Goal: Task Accomplishment & Management: Complete application form

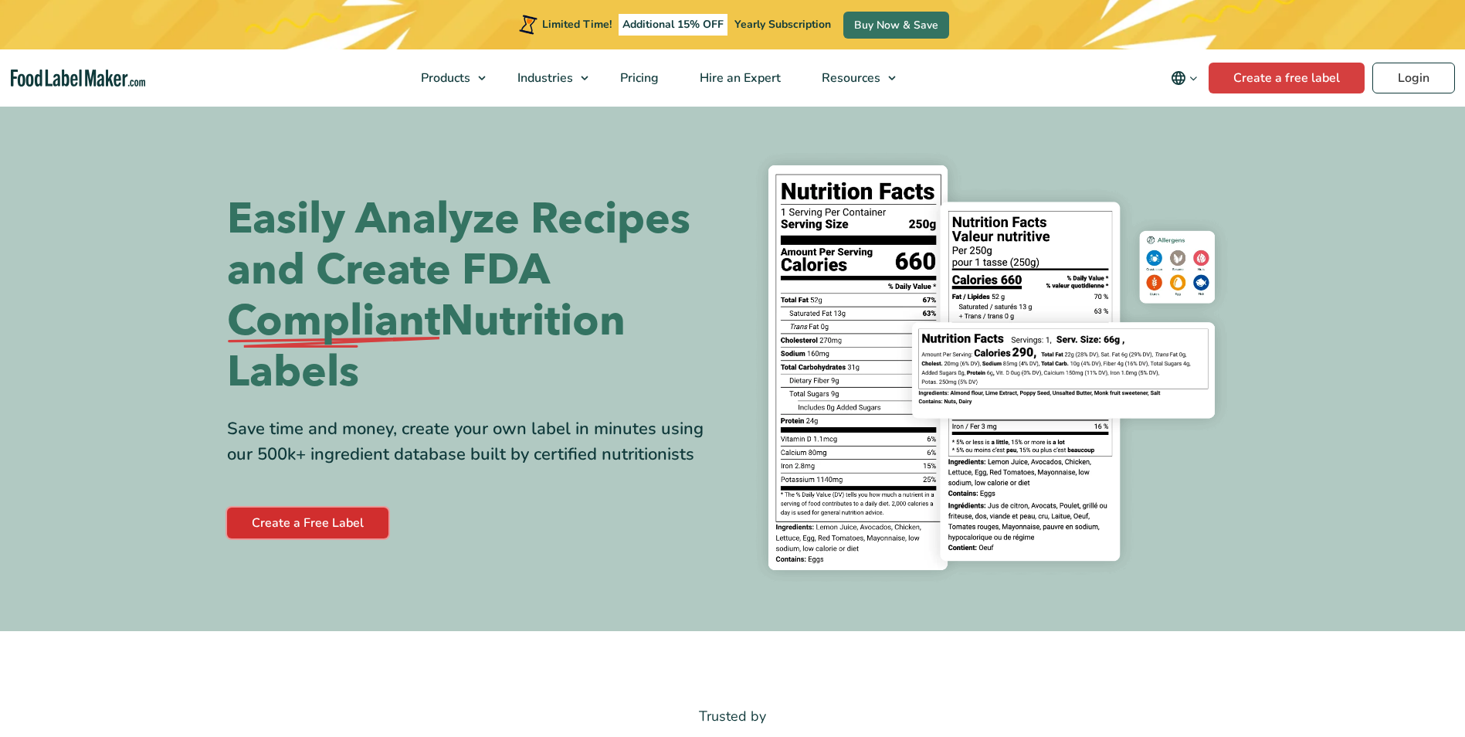
click at [353, 525] on link "Create a Free Label" at bounding box center [307, 522] width 161 height 31
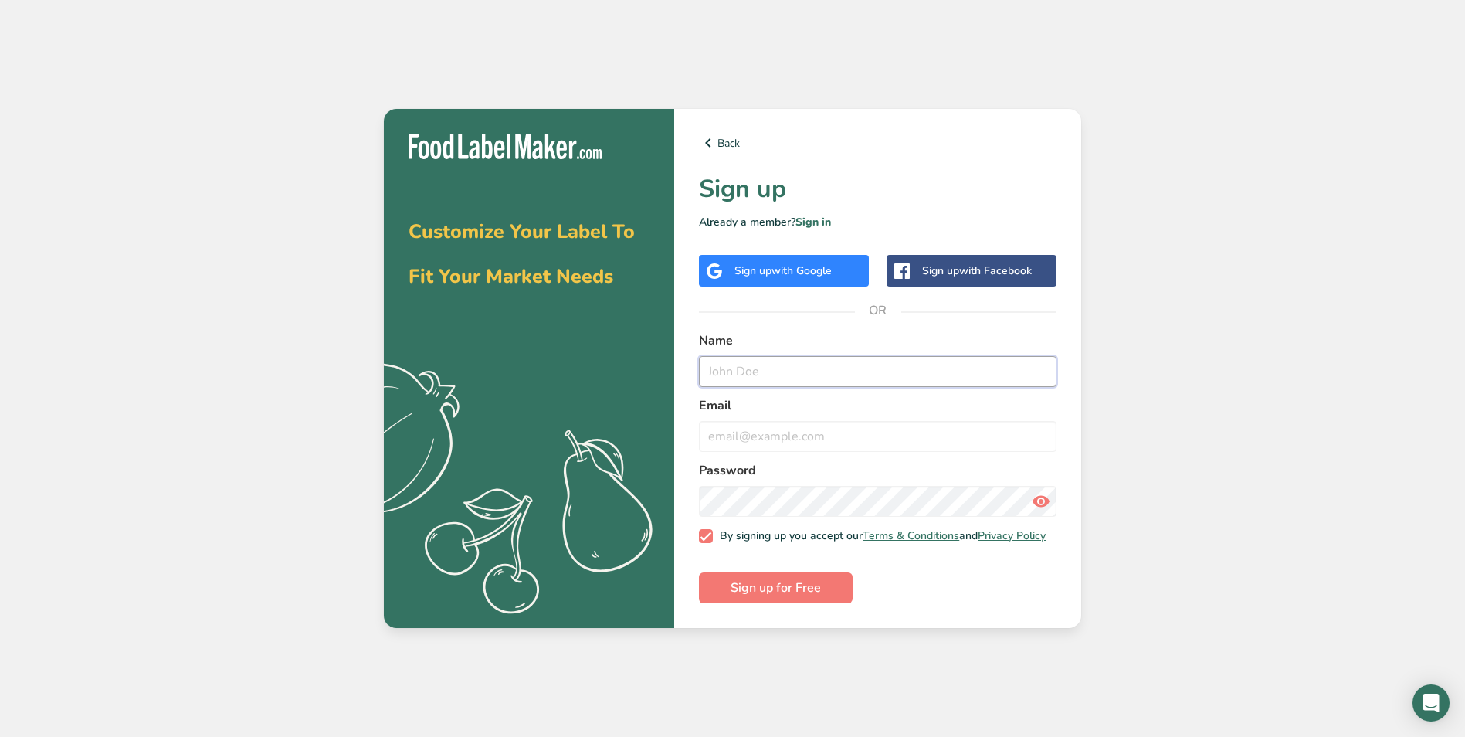
click at [769, 375] on input "text" at bounding box center [878, 371] width 358 height 31
type input "[PERSON_NAME] Day"
click at [770, 446] on input "email" at bounding box center [878, 436] width 358 height 31
type input "laneyloo298@gmail.com"
click at [754, 513] on form "Name Delaney Day Email laneyloo298@gmail.com Password By signing up you accept …" at bounding box center [878, 467] width 358 height 272
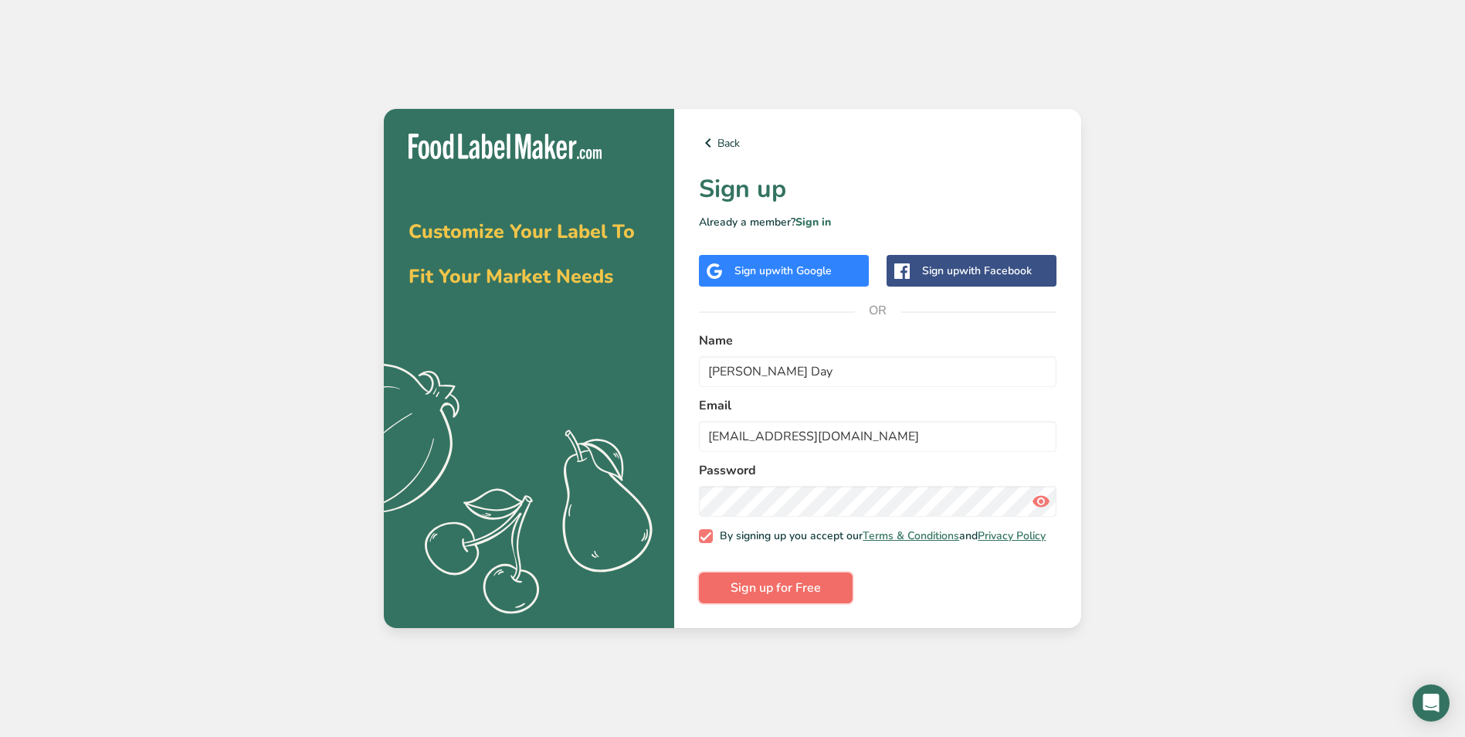
click at [815, 603] on button "Sign up for Free" at bounding box center [776, 587] width 154 height 31
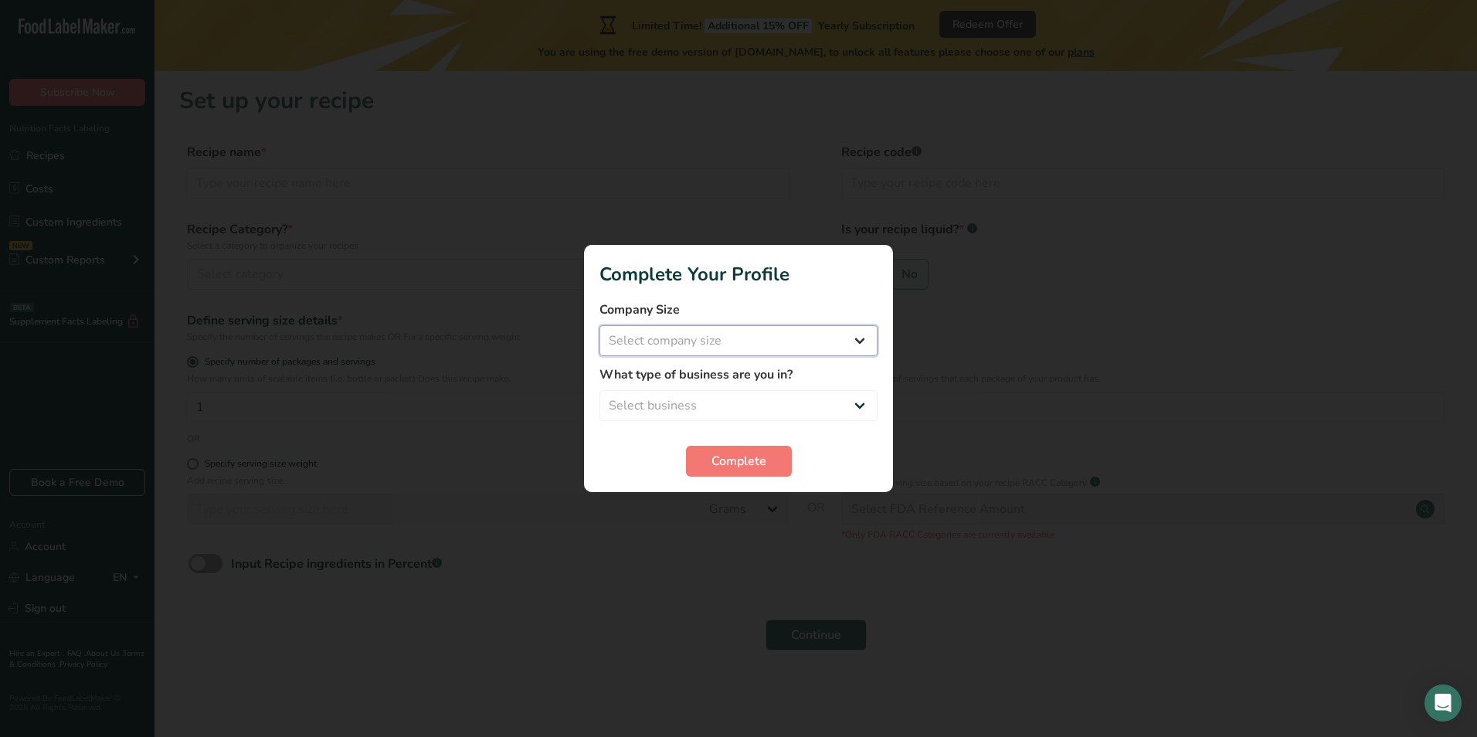
click at [776, 332] on select "Select company size Fewer than 10 Employees 10 to 50 Employees 51 to 500 Employ…" at bounding box center [738, 340] width 278 height 31
click at [789, 344] on select "Select company size Fewer than 10 Employees 10 to 50 Employees 51 to 500 Employ…" at bounding box center [738, 340] width 278 height 31
click at [768, 463] on button "Complete" at bounding box center [739, 461] width 106 height 31
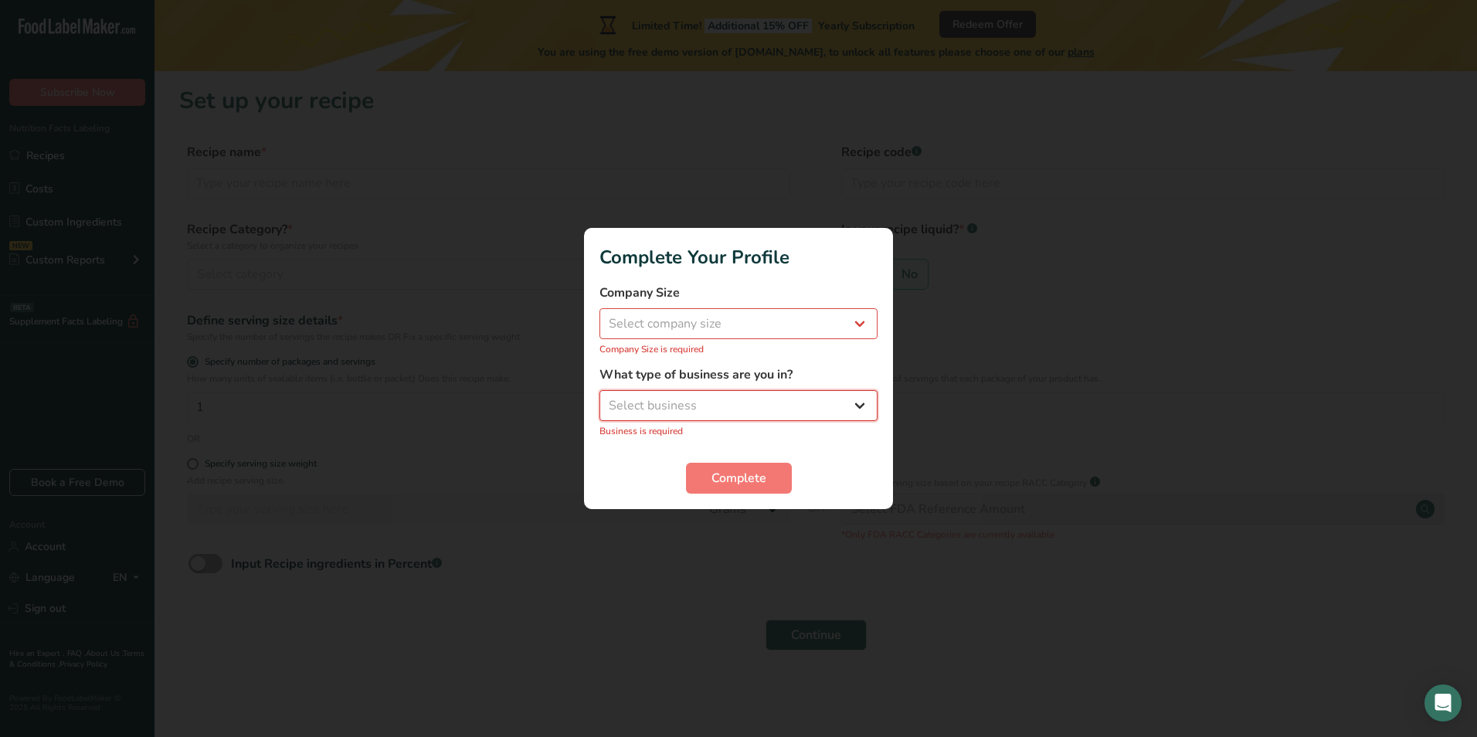
click at [721, 399] on select "Select business Packaged Food Manufacturer Restaurant & Cafe Bakery Meal Plans …" at bounding box center [738, 405] width 278 height 31
select select "2"
click at [599, 399] on select "Select business Packaged Food Manufacturer Restaurant & Cafe Bakery Meal Plans …" at bounding box center [738, 405] width 278 height 31
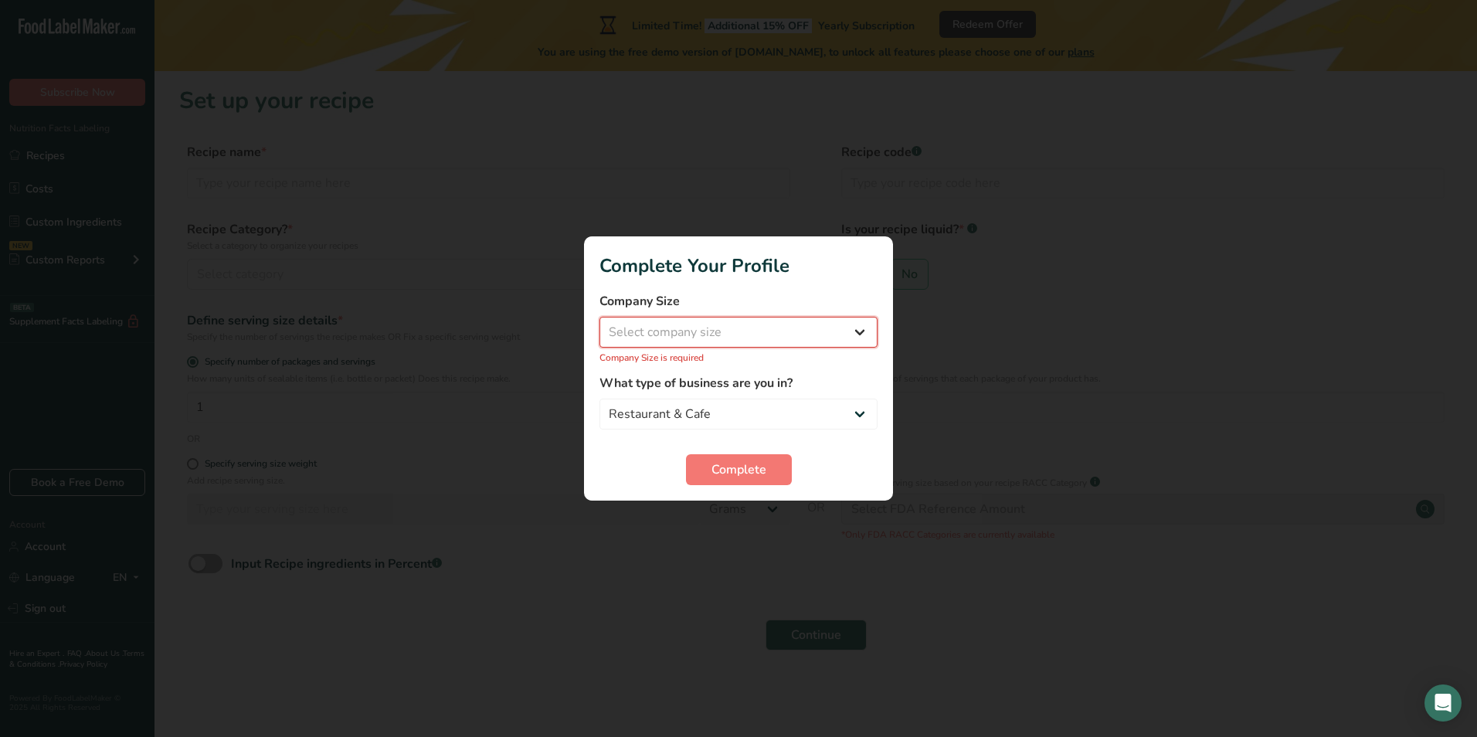
click at [725, 327] on select "Select company size Fewer than 10 Employees 10 to 50 Employees 51 to 500 Employ…" at bounding box center [738, 332] width 278 height 31
select select "2"
click at [599, 325] on select "Select company size Fewer than 10 Employees 10 to 50 Employees 51 to 500 Employ…" at bounding box center [738, 332] width 278 height 31
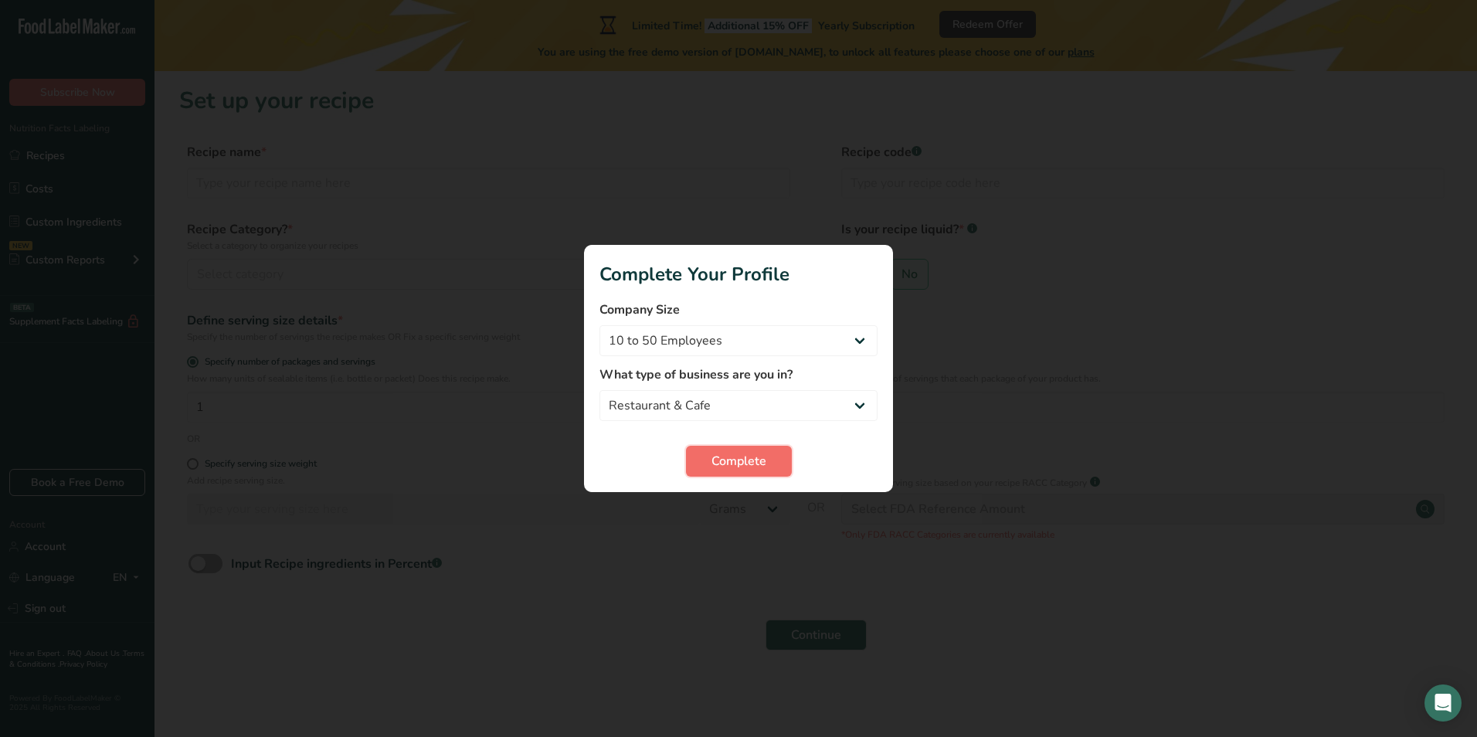
click at [734, 461] on span "Complete" at bounding box center [738, 461] width 55 height 19
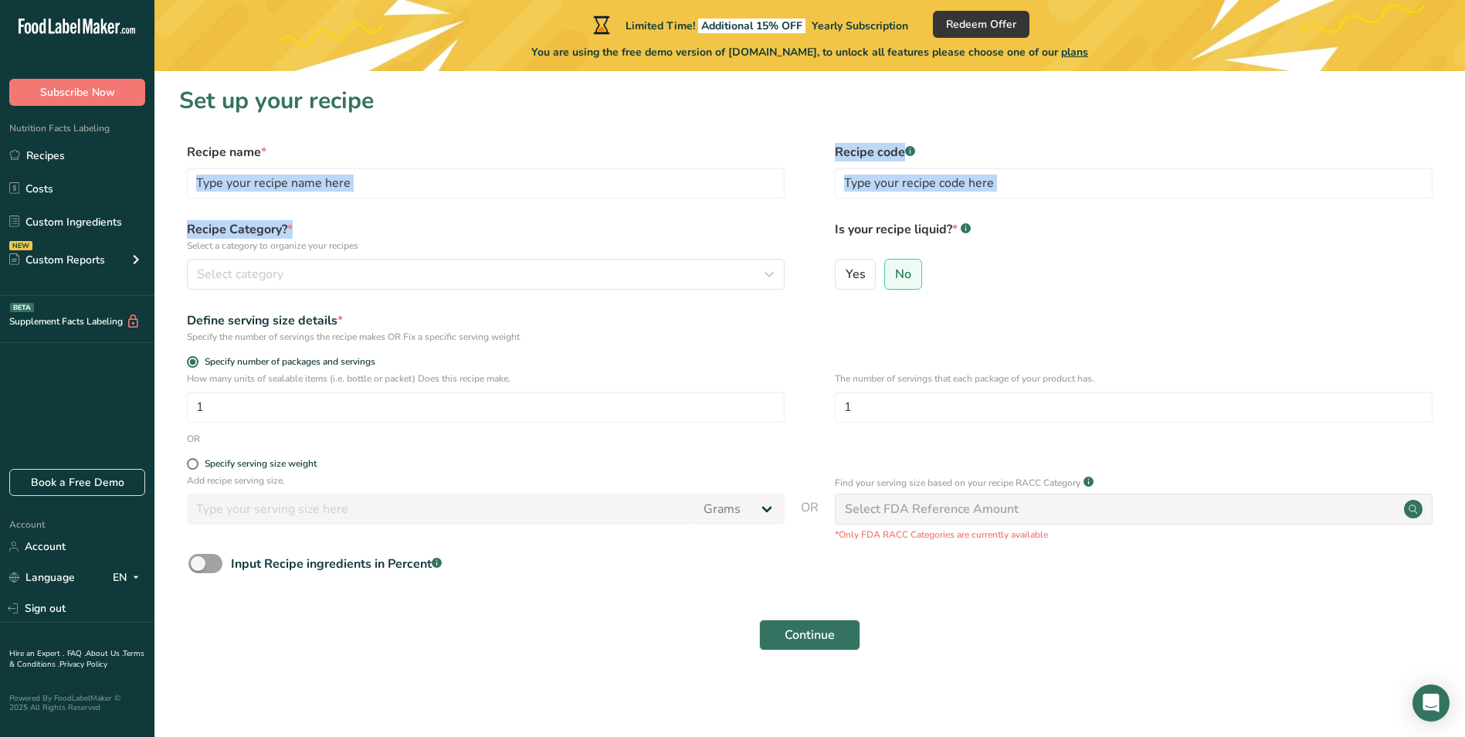
click at [321, 211] on form "Recipe name * Recipe code .a-a{fill:#347362;}.b-a{fill:#fff;} Recipe Category? …" at bounding box center [809, 401] width 1261 height 517
drag, startPoint x: 321, startPoint y: 211, endPoint x: 277, endPoint y: 201, distance: 44.4
click at [277, 201] on div "Recipe name * Recipe code .a-a{fill:#347362;}.b-a{fill:#fff;}" at bounding box center [809, 175] width 1261 height 65
type input "b"
type input "Brain On The Go!"
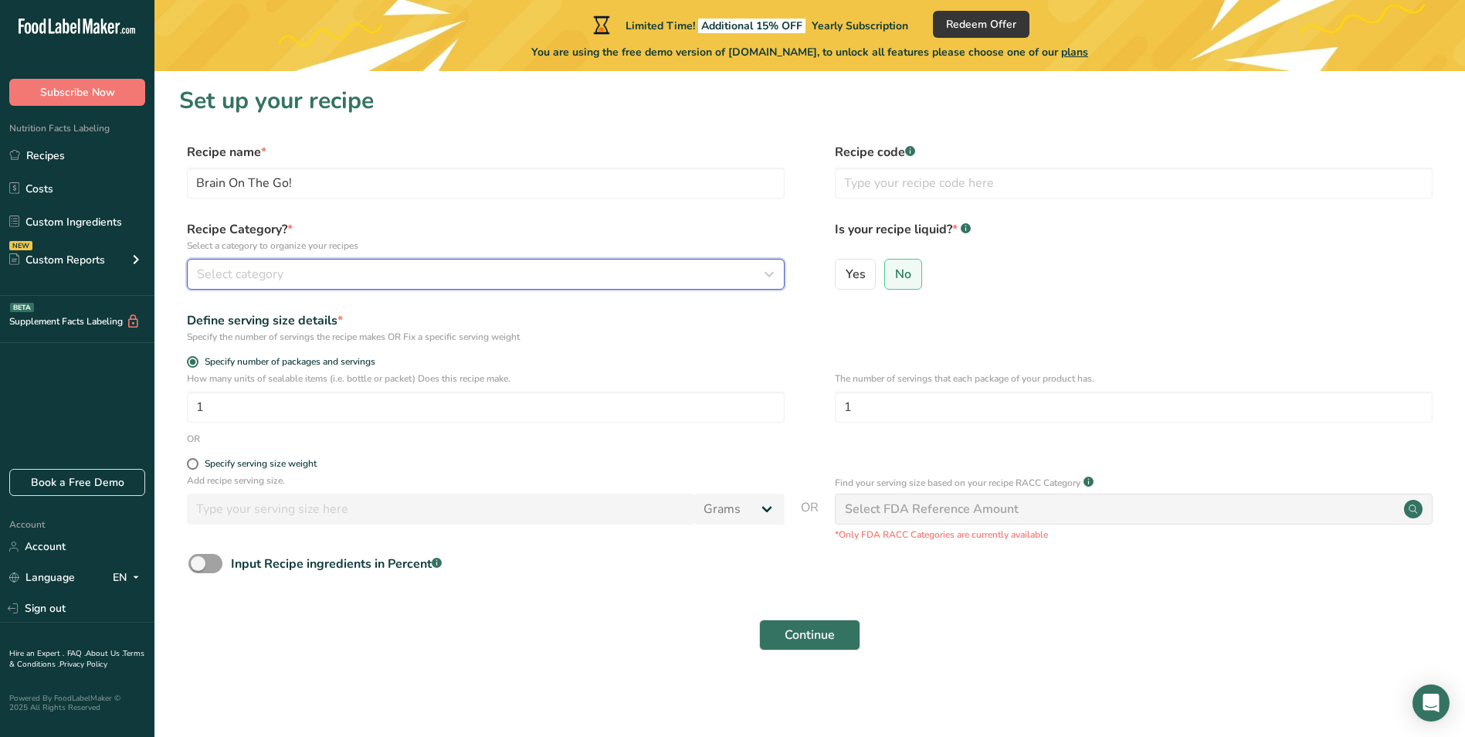
click at [266, 261] on button "Select category" at bounding box center [486, 274] width 598 height 31
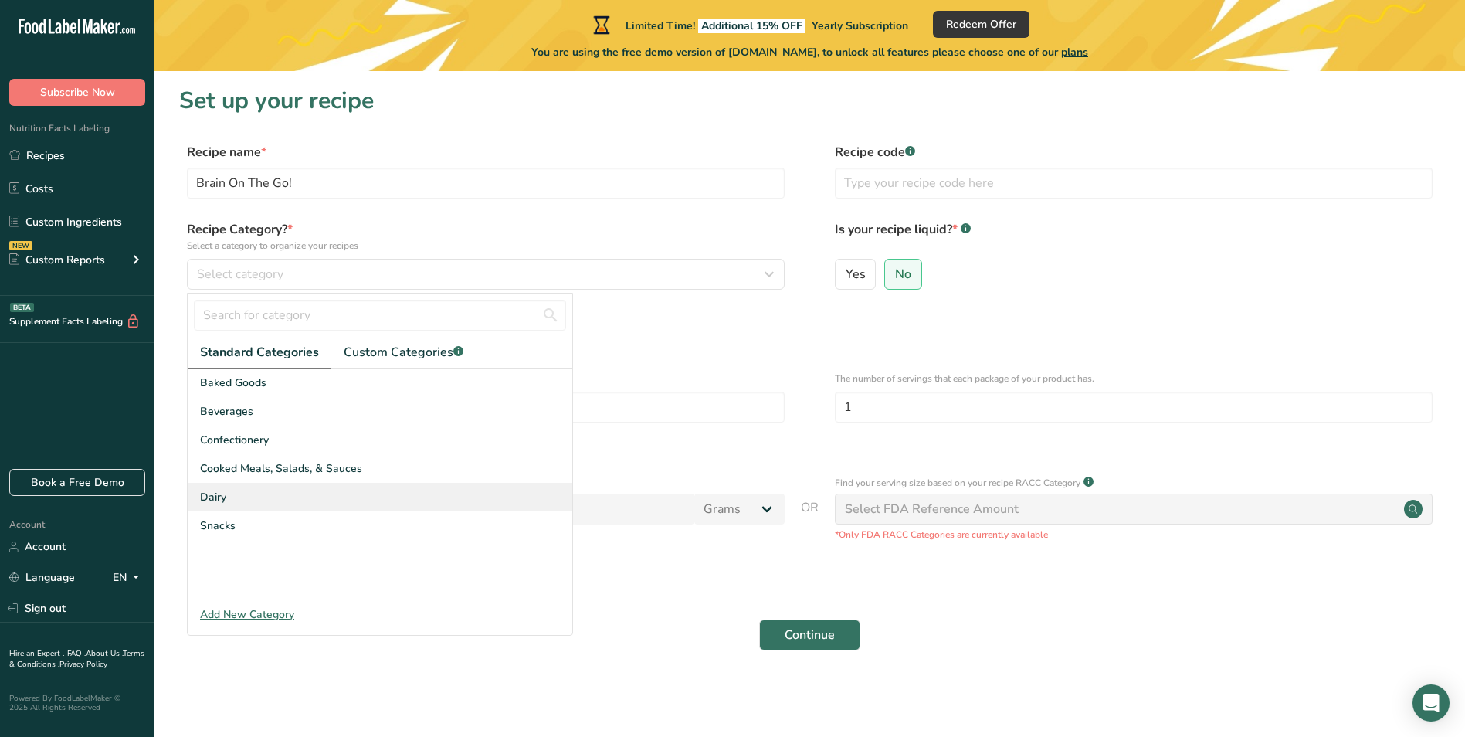
drag, startPoint x: 283, startPoint y: 506, endPoint x: 283, endPoint y: 496, distance: 10.0
click at [283, 505] on div "Dairy" at bounding box center [380, 497] width 385 height 29
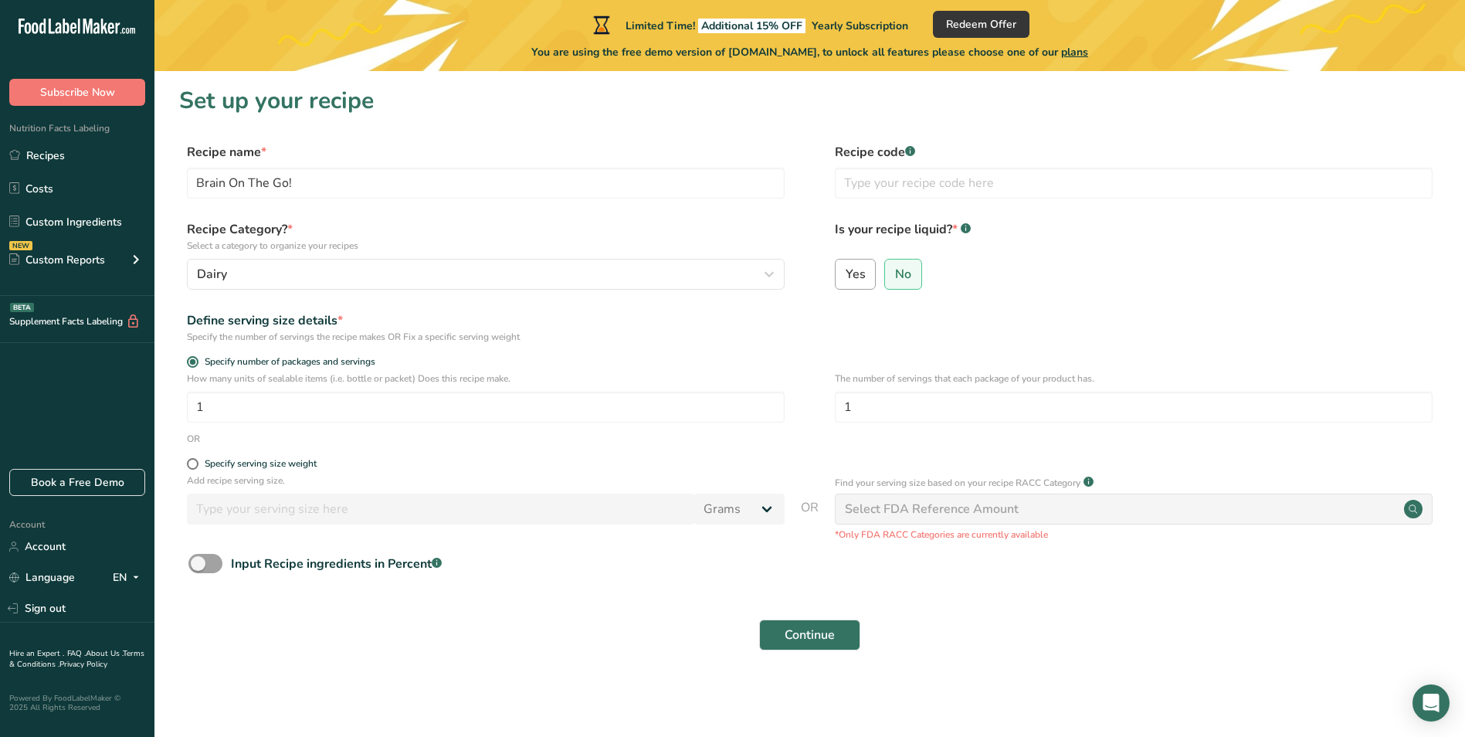
click at [862, 280] on span "Yes" at bounding box center [856, 273] width 20 height 15
click at [846, 279] on input "Yes" at bounding box center [841, 274] width 10 height 10
radio input "true"
radio input "false"
select select "22"
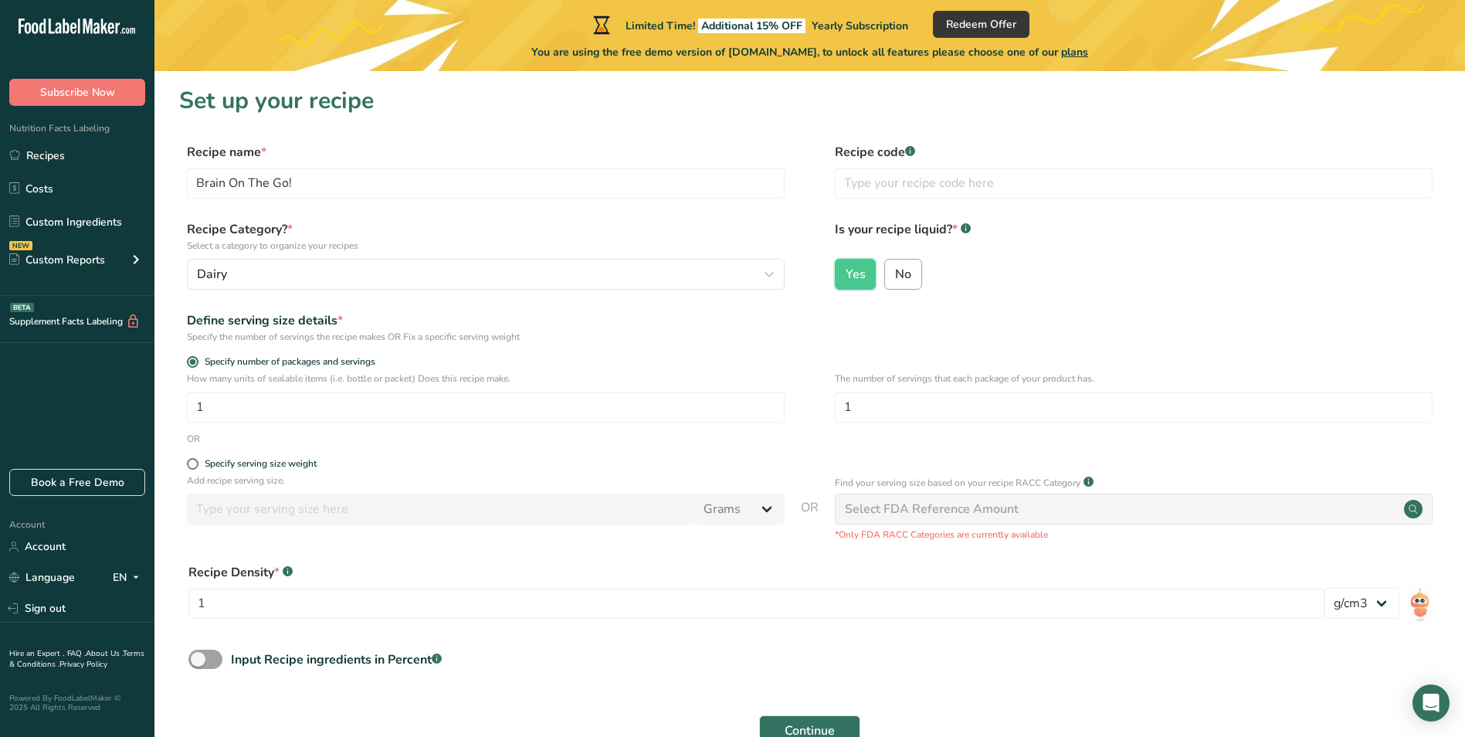
click at [899, 276] on span "No" at bounding box center [903, 273] width 16 height 15
click at [895, 276] on input "No" at bounding box center [890, 274] width 10 height 10
radio input "true"
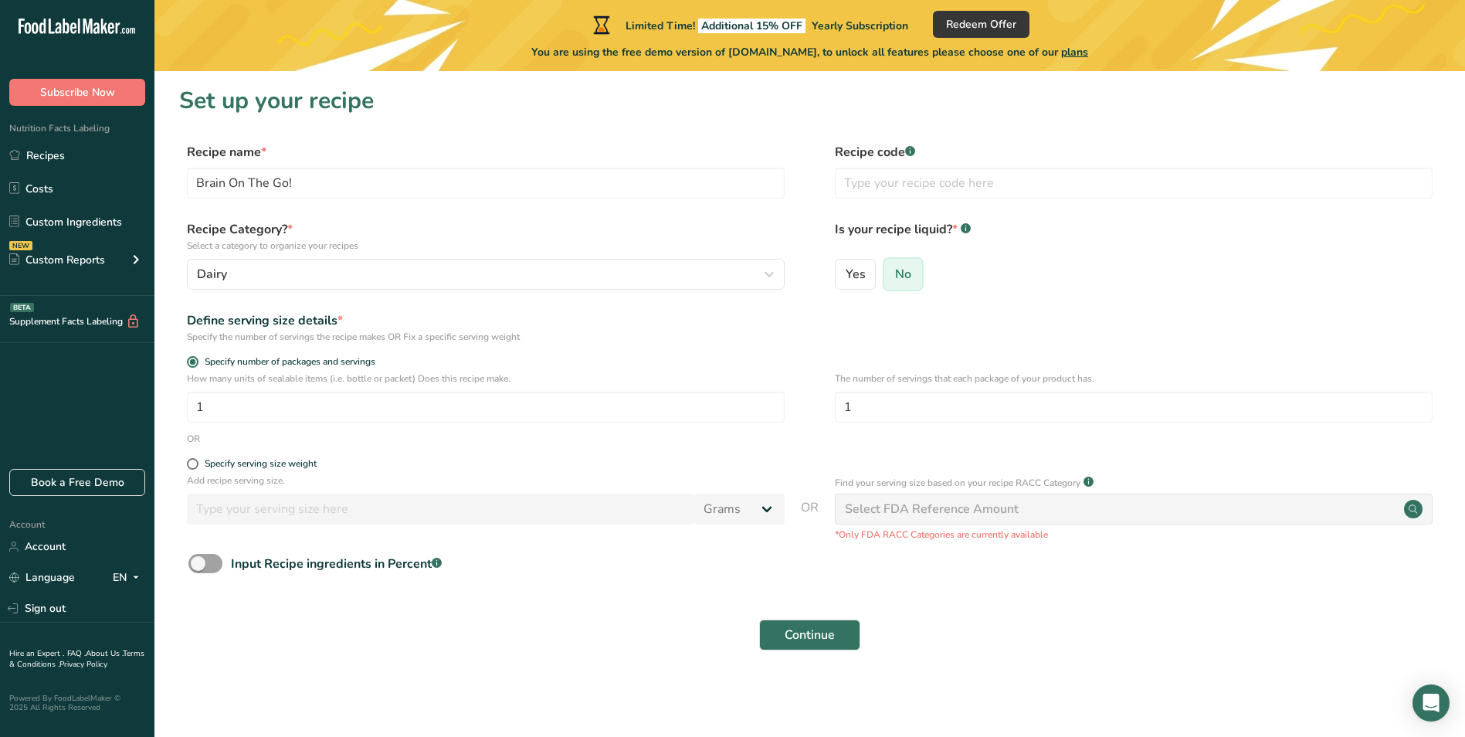
radio input "false"
click at [834, 641] on span "Continue" at bounding box center [810, 635] width 50 height 19
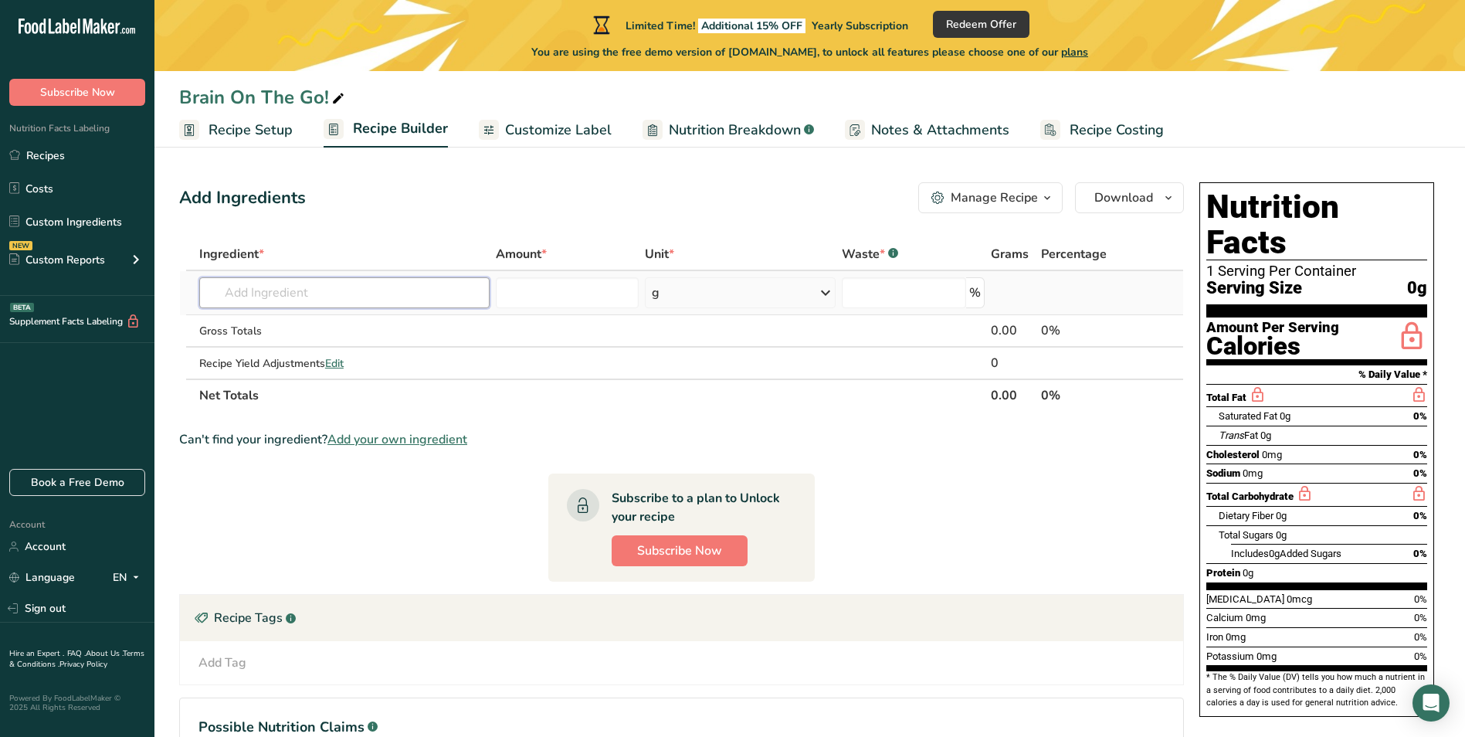
click at [345, 290] on input "text" at bounding box center [344, 292] width 290 height 31
type input "Amygdala"
click at [287, 361] on div "Add your own ingredient" at bounding box center [344, 349] width 290 height 25
drag, startPoint x: 287, startPoint y: 361, endPoint x: 336, endPoint y: 360, distance: 48.7
click at [336, 360] on div "Add your own ingredient" at bounding box center [344, 349] width 290 height 25
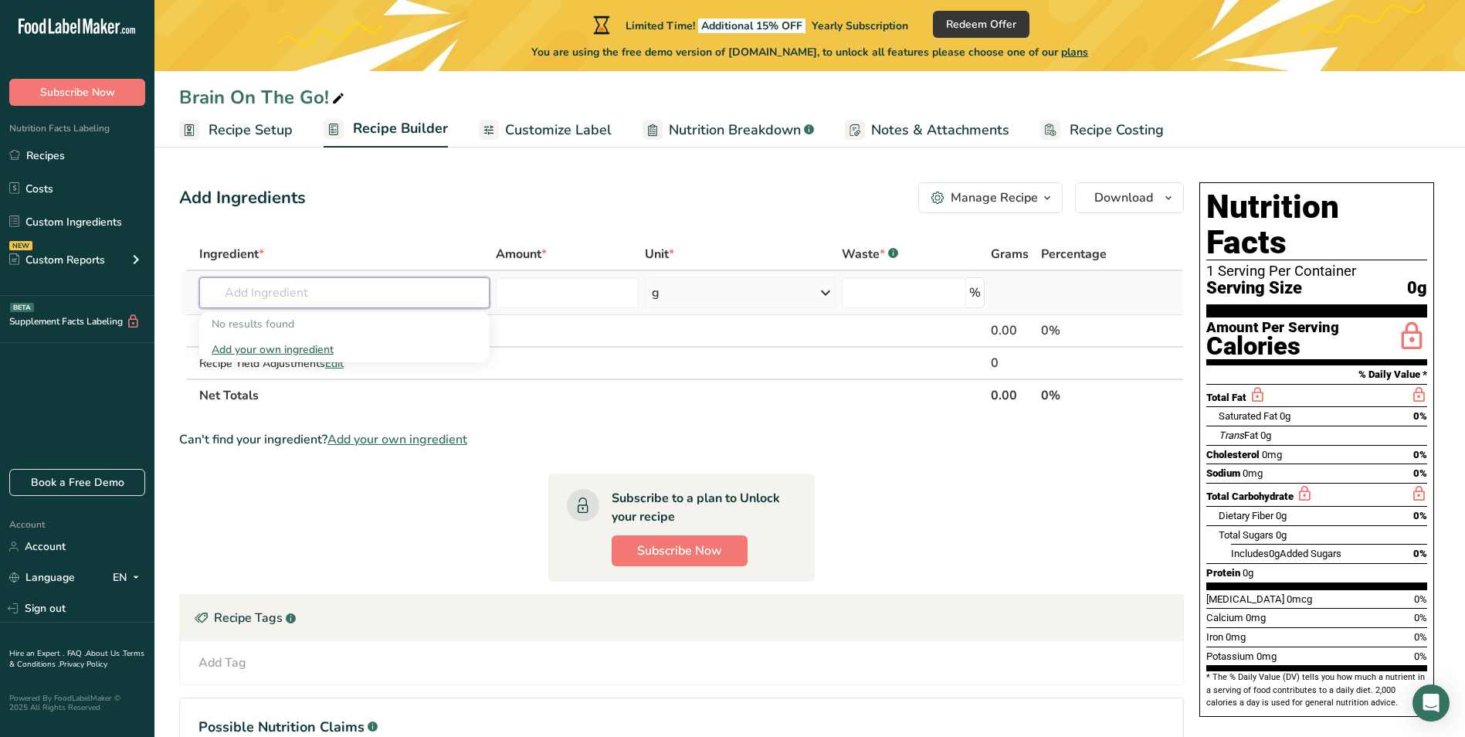
click at [270, 295] on input "text" at bounding box center [344, 292] width 290 height 31
type input "Amygdala"
click at [323, 354] on div "Add your own ingredient" at bounding box center [345, 349] width 266 height 16
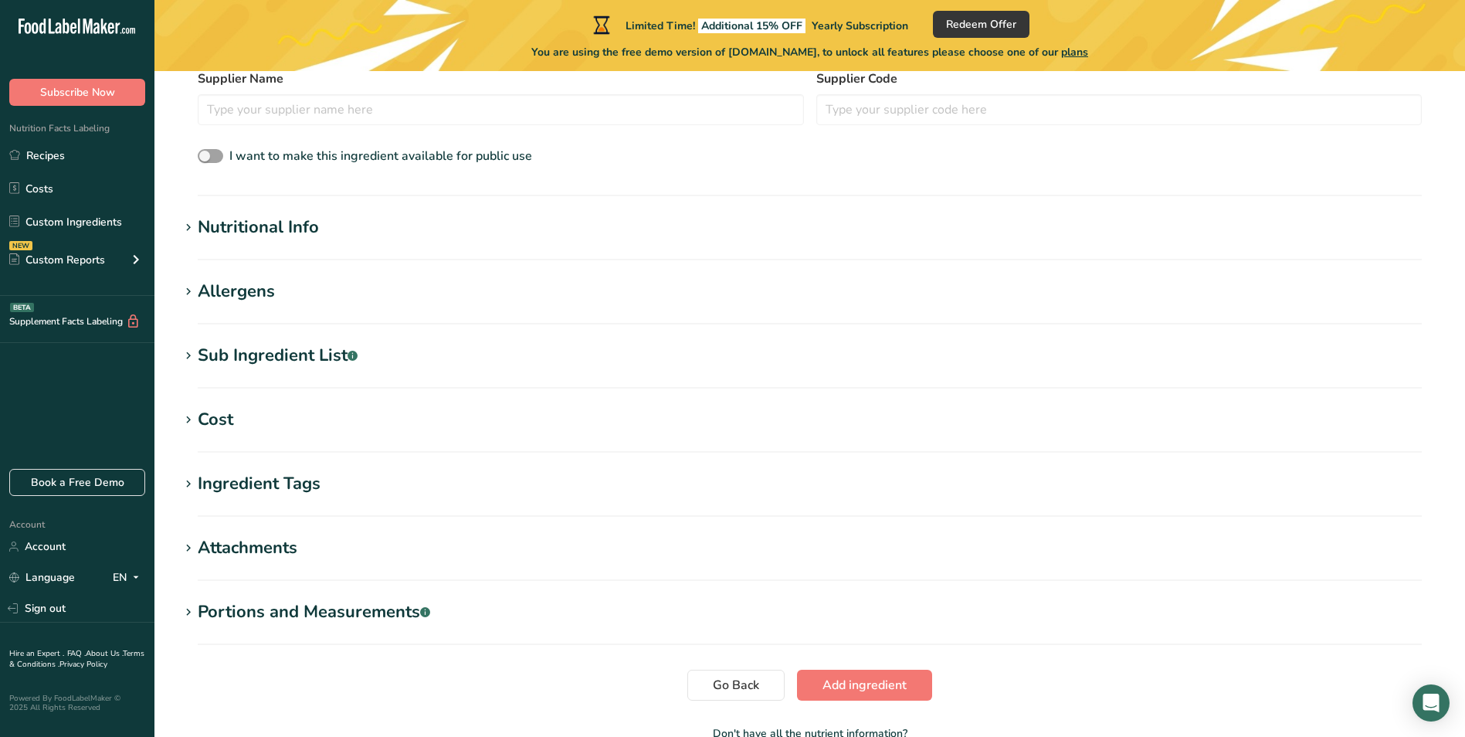
scroll to position [563, 0]
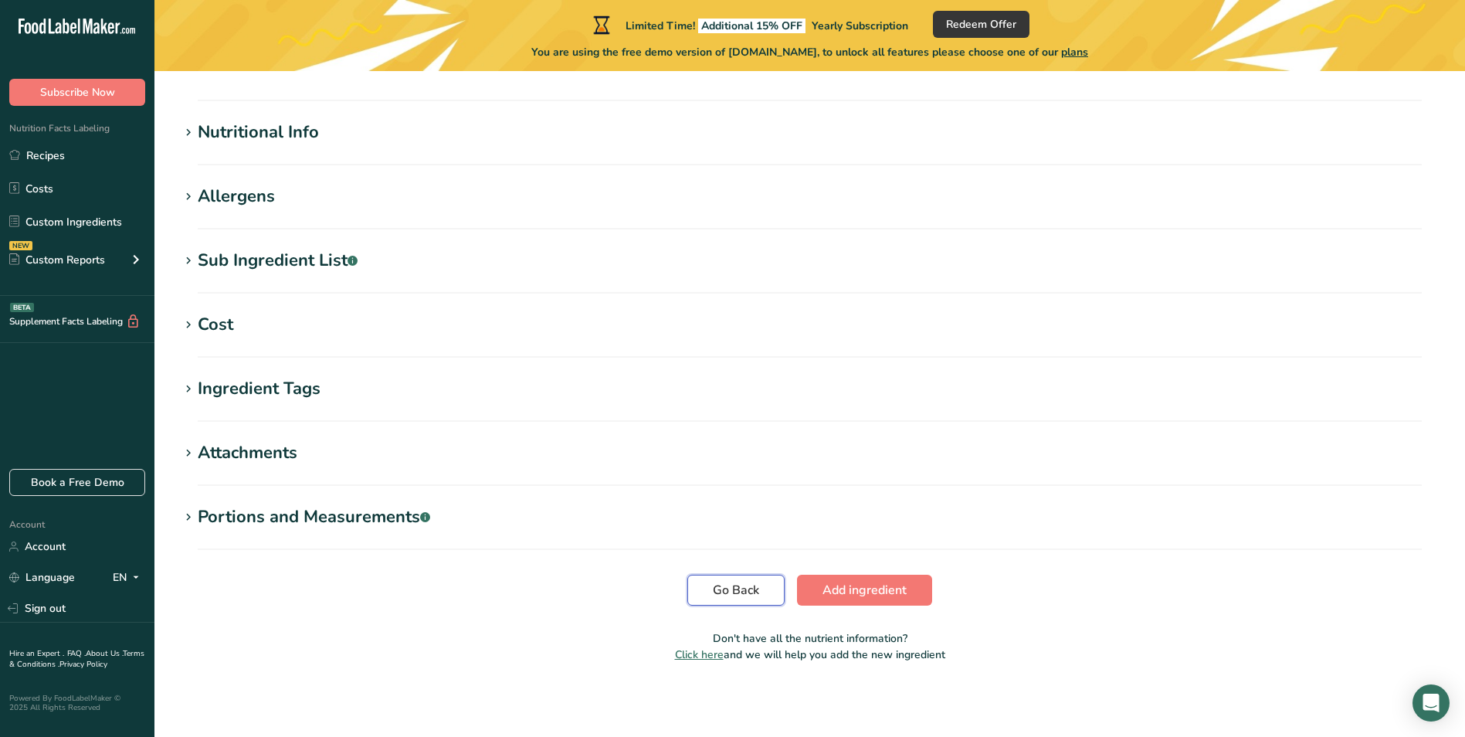
click at [760, 590] on button "Go Back" at bounding box center [735, 590] width 97 height 31
